Goal: Use online tool/utility: Utilize a website feature to perform a specific function

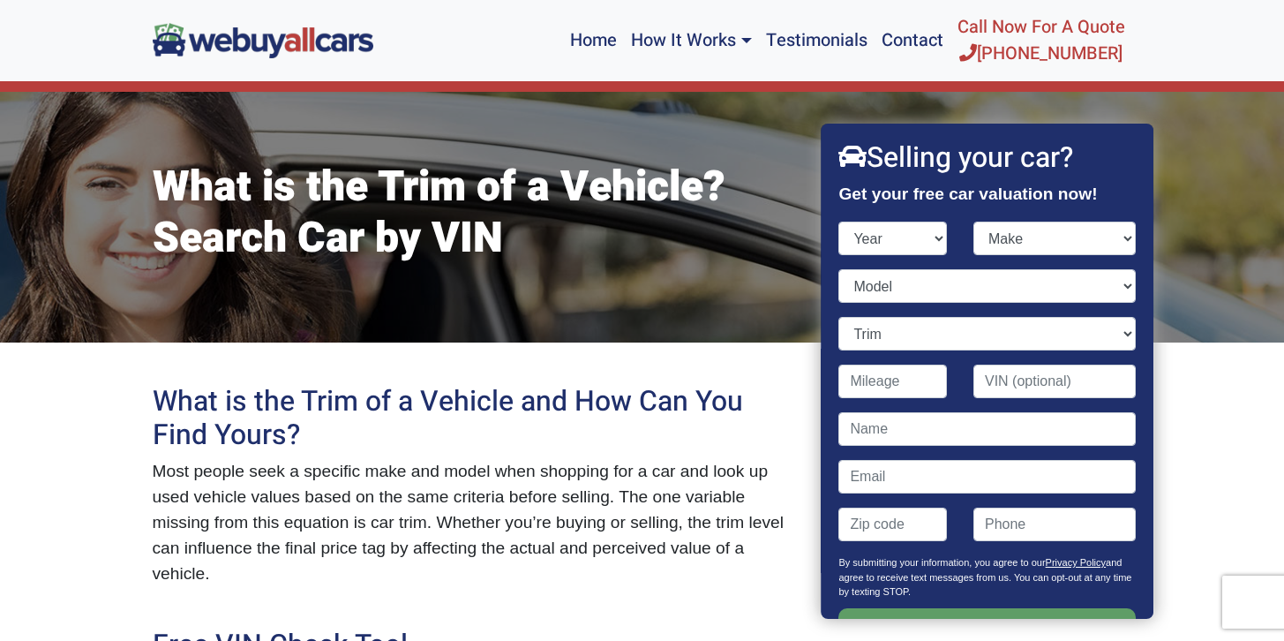
select select "2007"
click at [1020, 247] on select "Make" at bounding box center [1055, 239] width 162 height 34
select select "Acura"
click at [955, 287] on select "Model" at bounding box center [987, 286] width 297 height 34
select select "MDX"
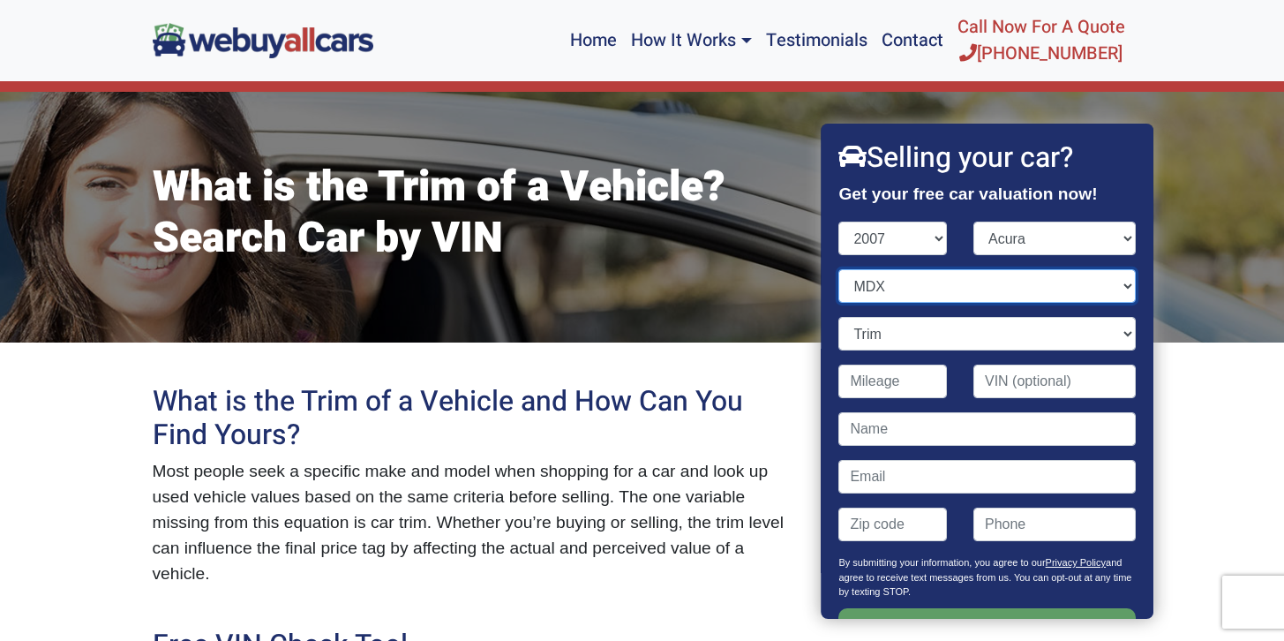
scroll to position [49, 0]
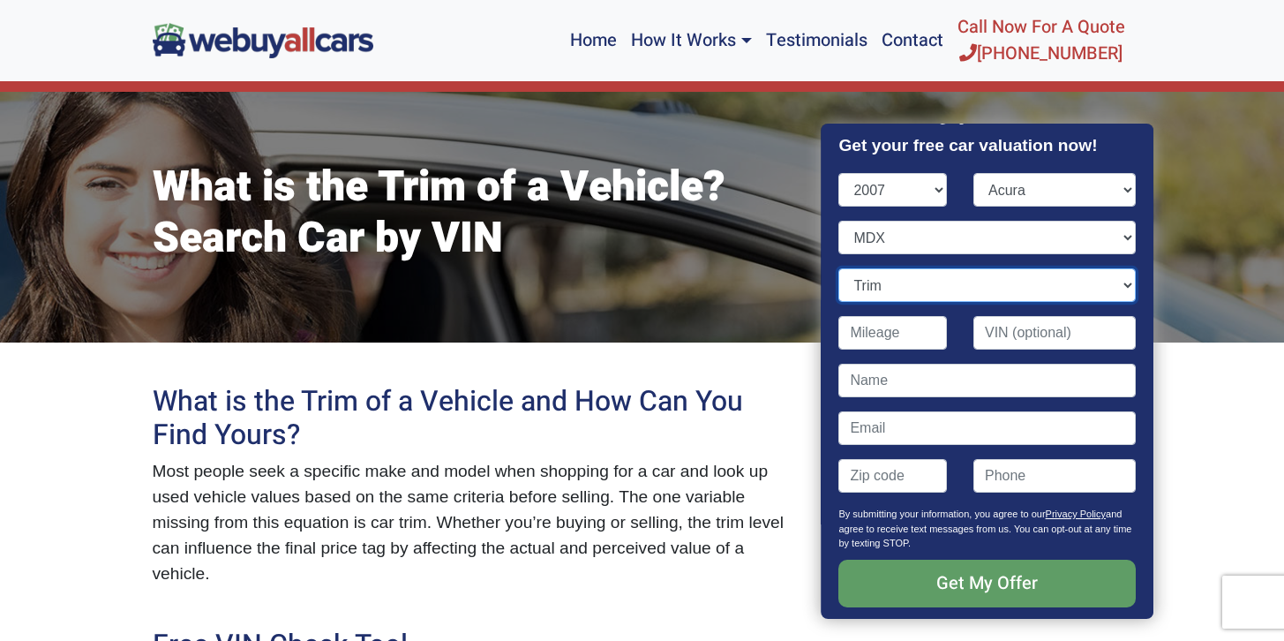
click at [920, 293] on select "Trim" at bounding box center [987, 285] width 297 height 34
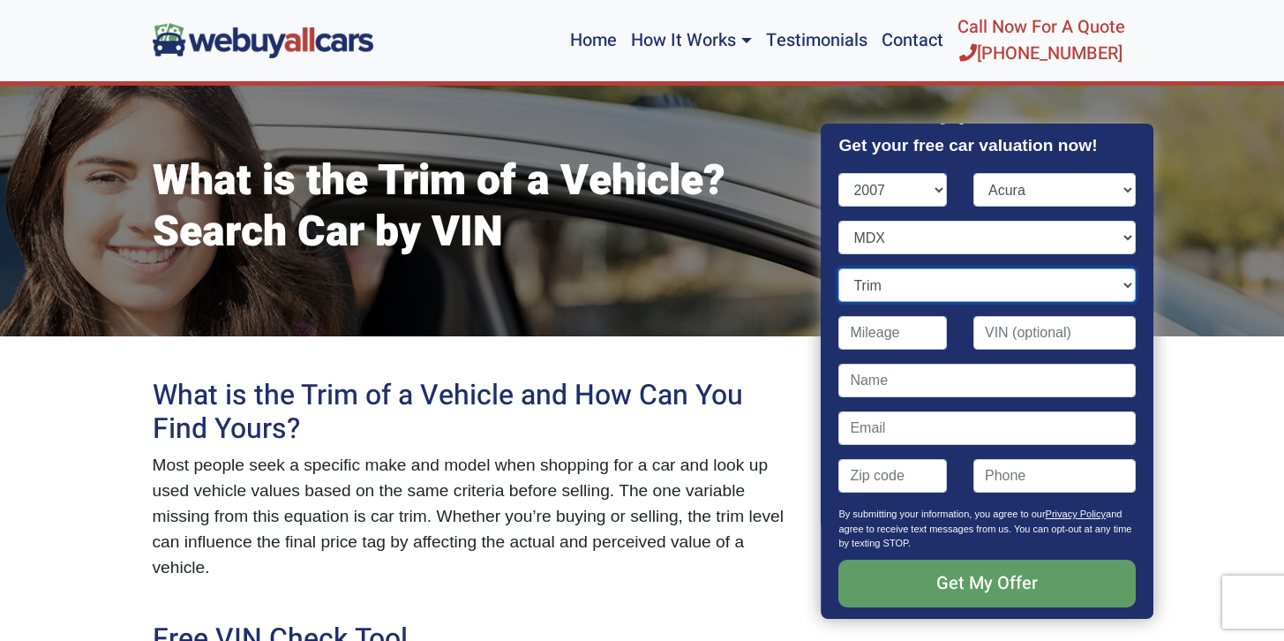
scroll to position [5, 0]
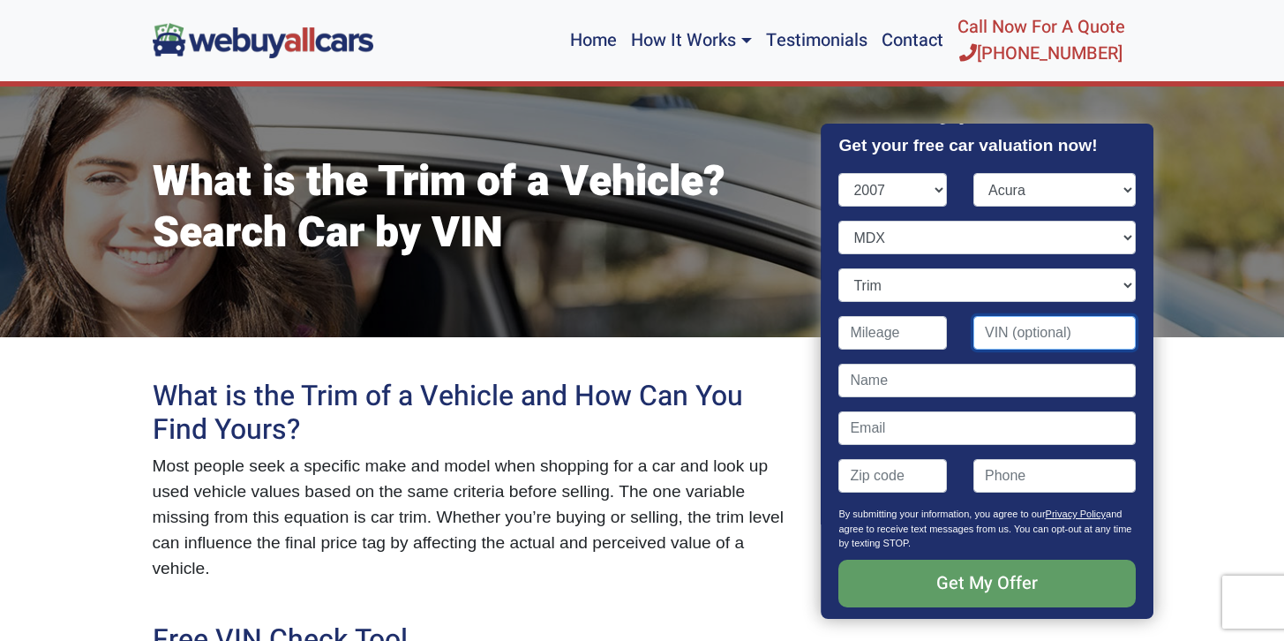
click at [1011, 332] on input "Contact form" at bounding box center [1055, 333] width 162 height 34
click at [1072, 329] on input "Contact form" at bounding box center [1055, 333] width 162 height 34
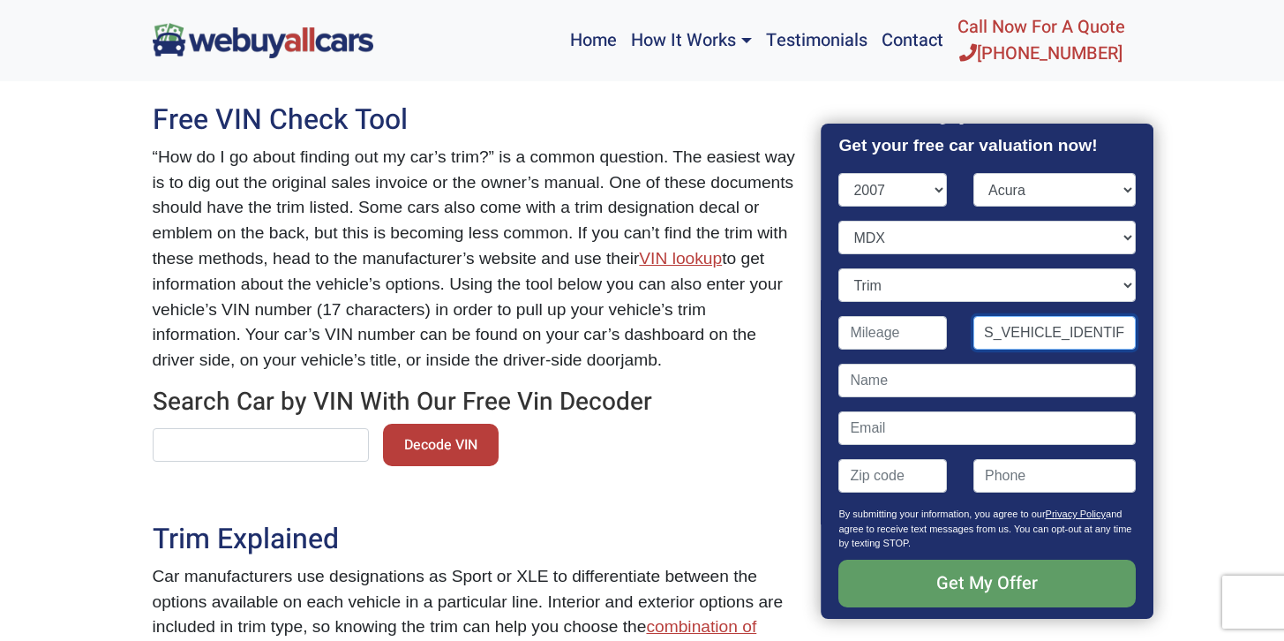
scroll to position [572, 0]
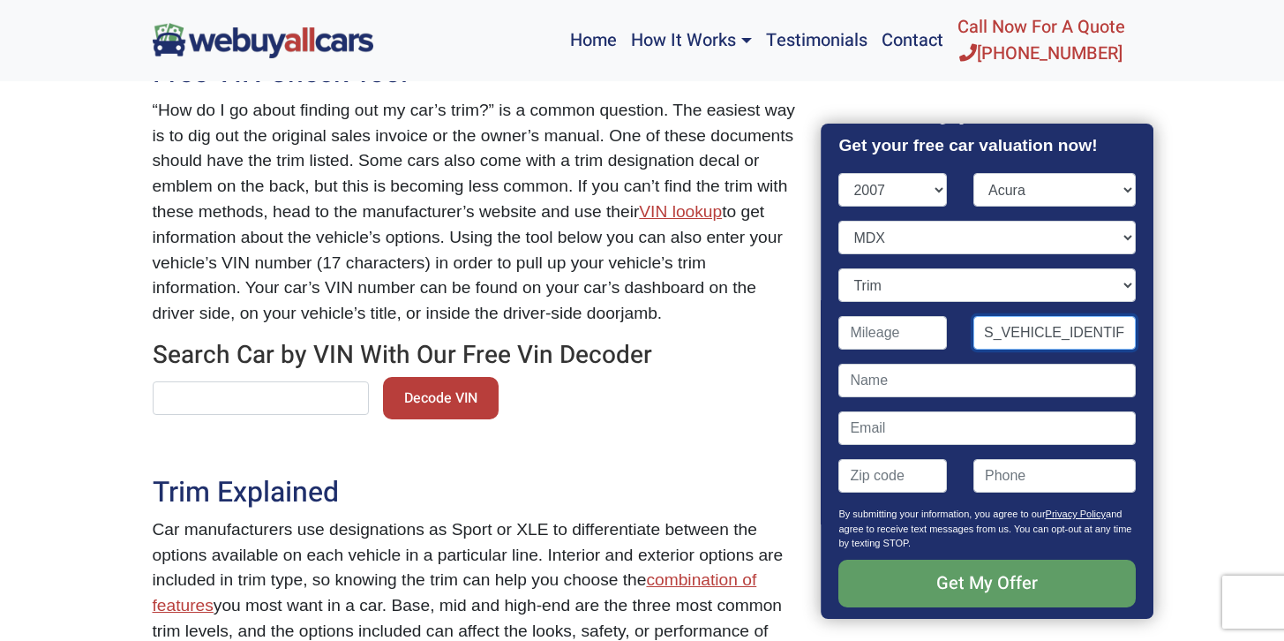
click at [1074, 333] on input "[US_VEHICLE_IDENTIFICATION_NUMBER]" at bounding box center [1055, 333] width 162 height 34
type input "[US_VEHICLE_IDENTIFICATION_NUMBER]"
click at [235, 403] on input "text" at bounding box center [261, 398] width 216 height 34
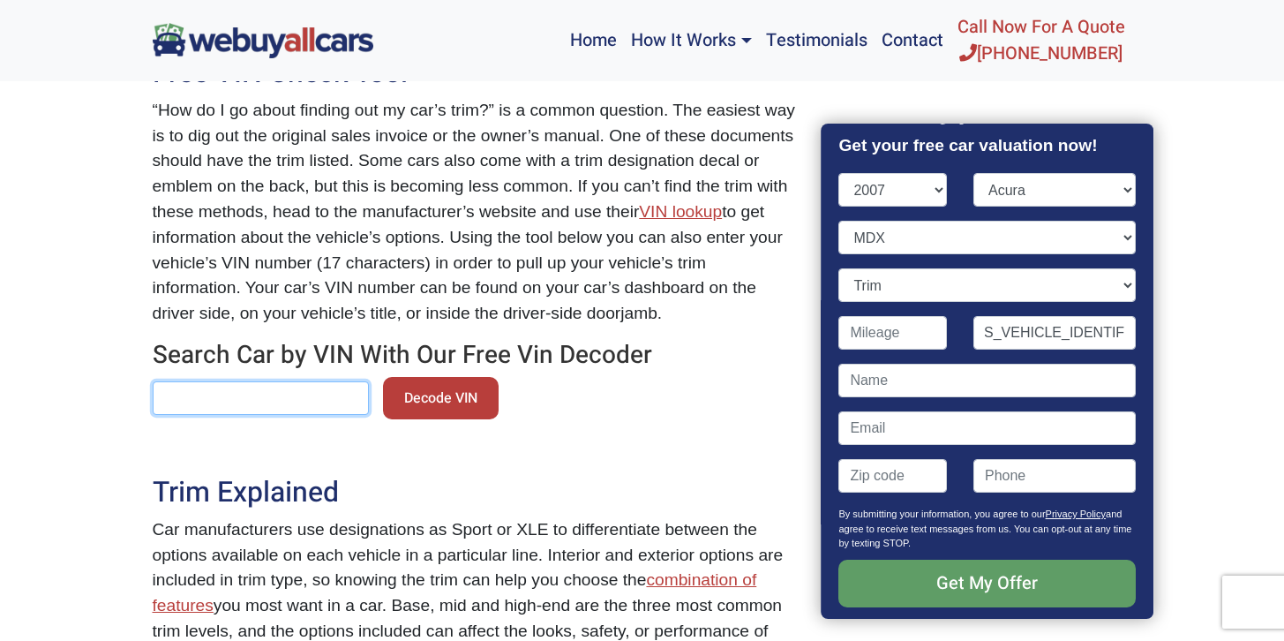
scroll to position [0, 0]
type input "v"
paste input "[US_VEHICLE_IDENTIFICATION_NUMBER]"
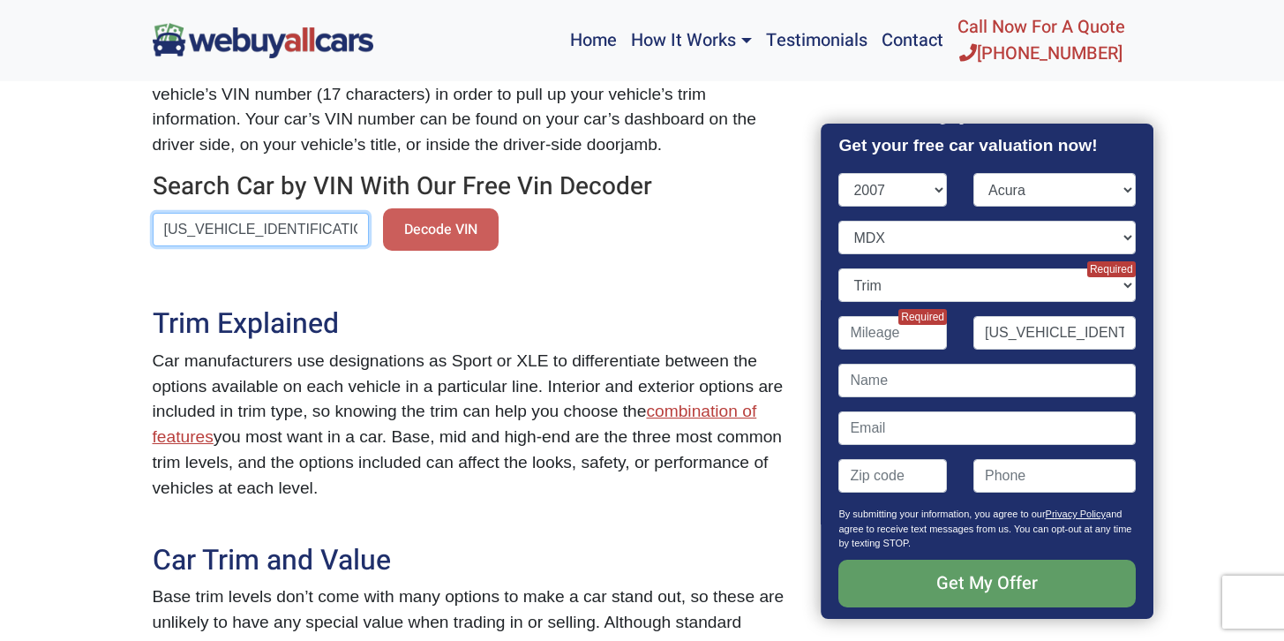
scroll to position [675, 0]
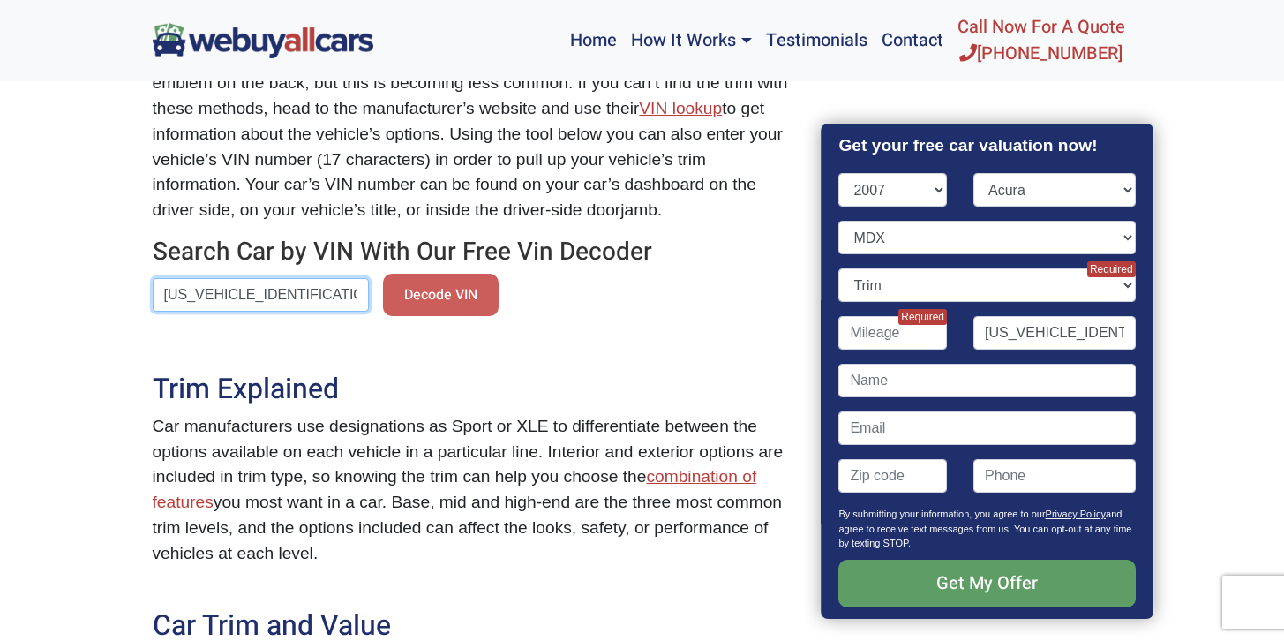
type input "[US_VEHICLE_IDENTIFICATION_NUMBER]"
click at [417, 290] on button "Decode VIN" at bounding box center [441, 295] width 116 height 42
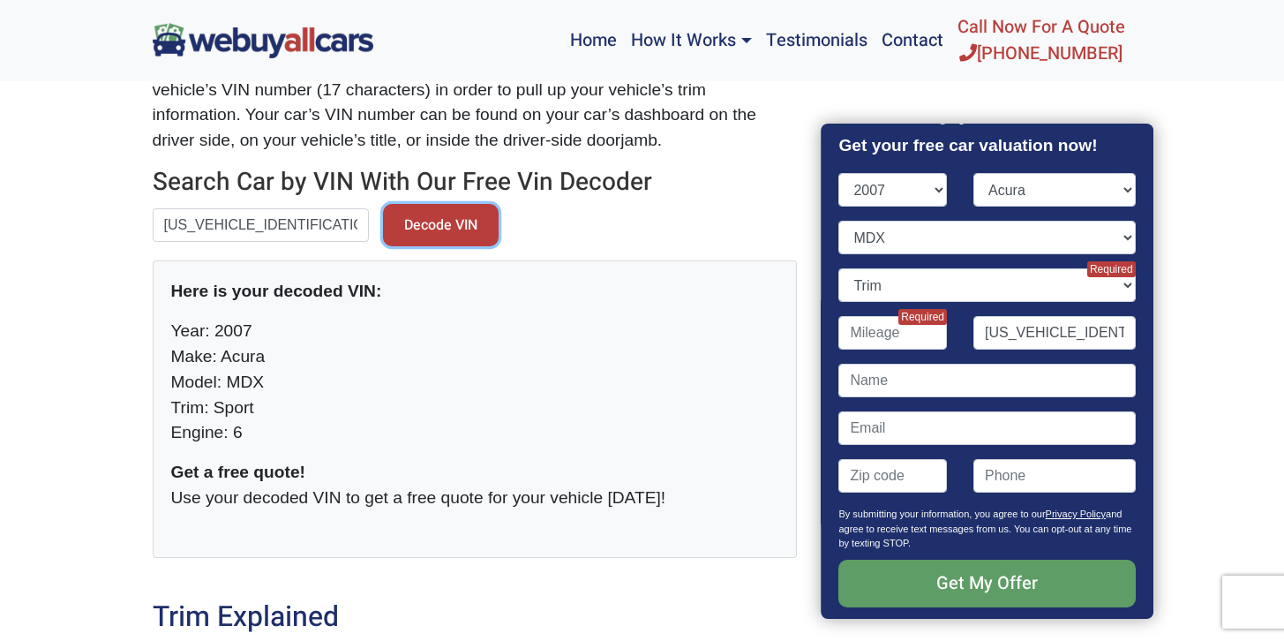
scroll to position [878, 0]
